Goal: Understand process/instructions

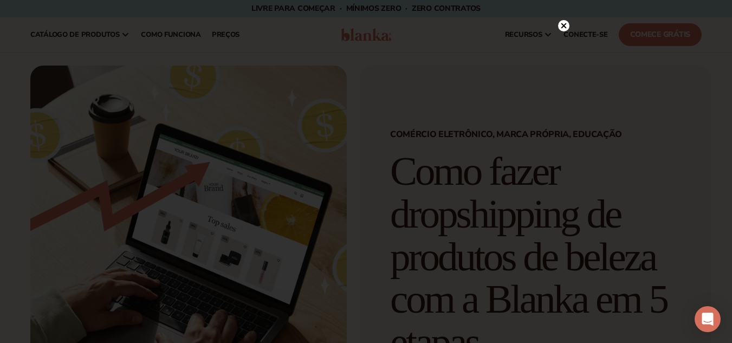
click at [564, 24] on circle at bounding box center [563, 25] width 11 height 11
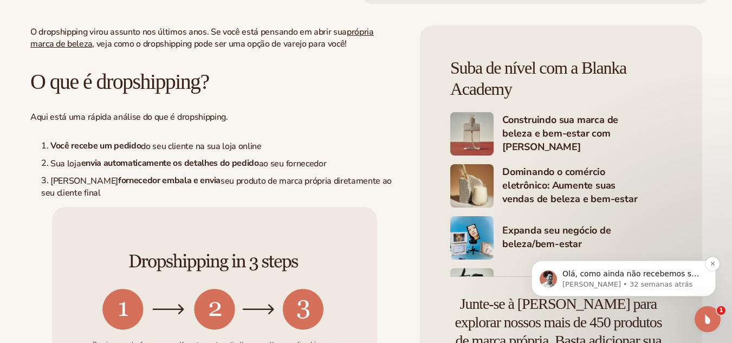
click at [625, 277] on font "Olá, como ainda não recebemos seu contato, vou encerrar este tópico por enquant…" at bounding box center [632, 311] width 139 height 84
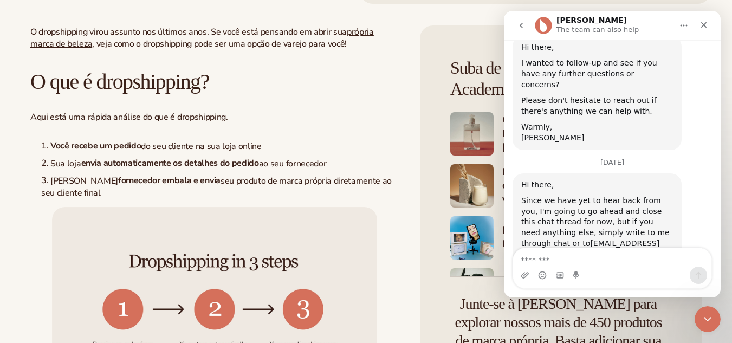
scroll to position [698, 0]
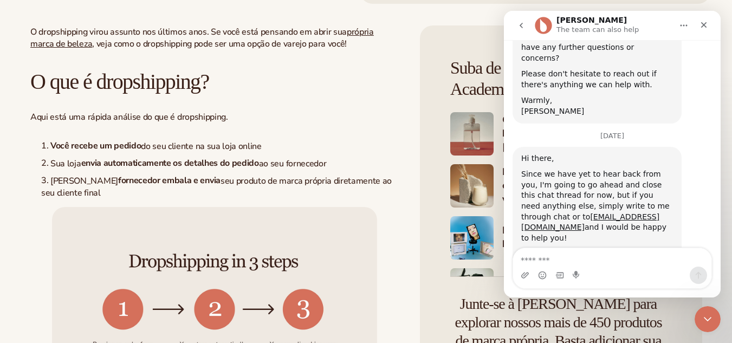
click at [554, 260] on textarea "Message…" at bounding box center [612, 257] width 198 height 18
type textarea "*********"
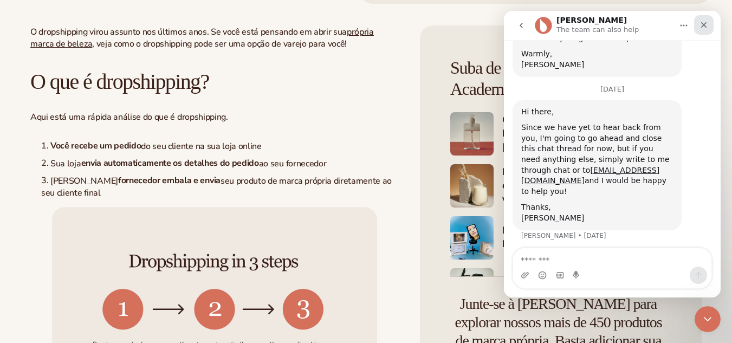
click at [705, 25] on icon "Close" at bounding box center [704, 25] width 9 height 9
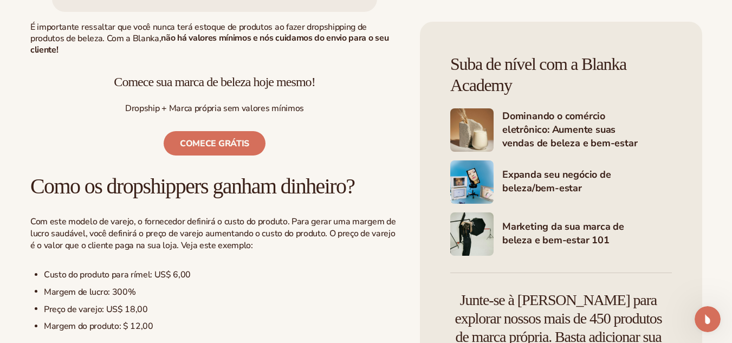
scroll to position [853, 0]
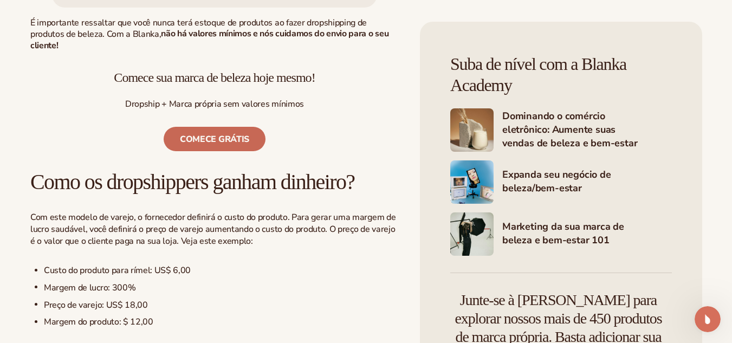
click at [231, 145] on font "Comece grátis" at bounding box center [214, 139] width 69 height 12
click at [222, 145] on font "Comece grátis" at bounding box center [214, 139] width 69 height 12
